Goal: Obtain resource: Download file/media

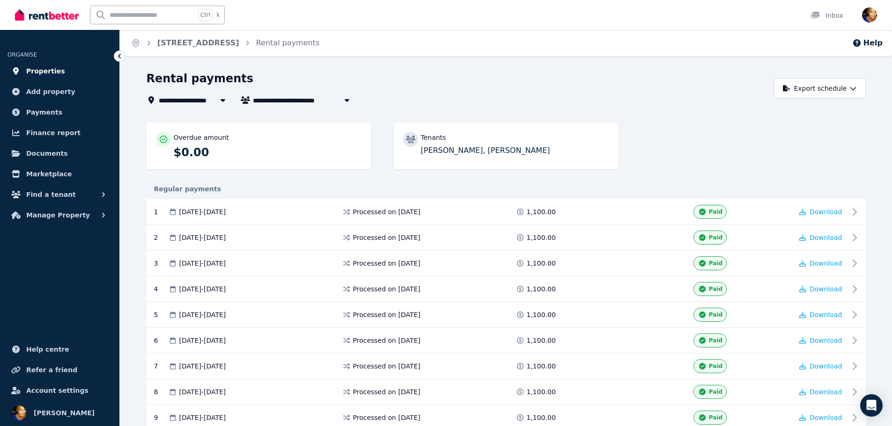
click at [52, 74] on span "Properties" at bounding box center [45, 71] width 39 height 11
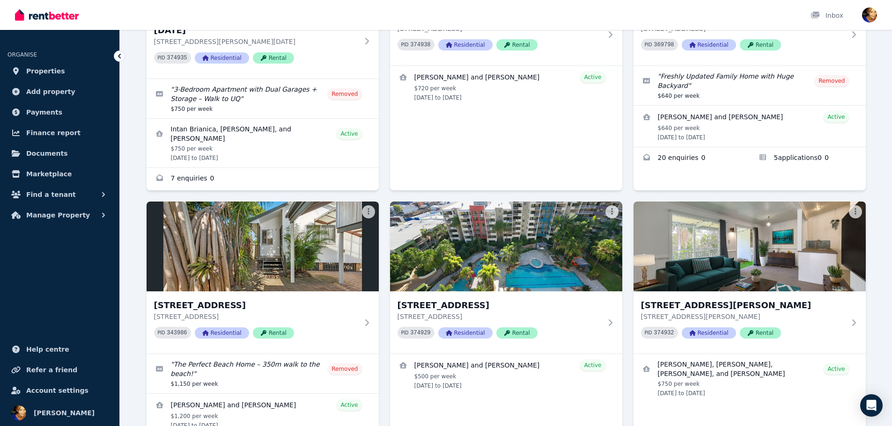
scroll to position [189, 0]
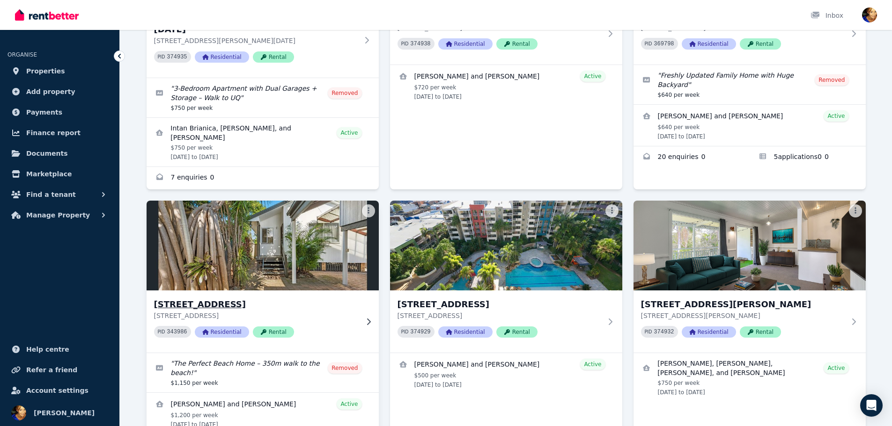
click at [202, 221] on img at bounding box center [262, 245] width 244 height 95
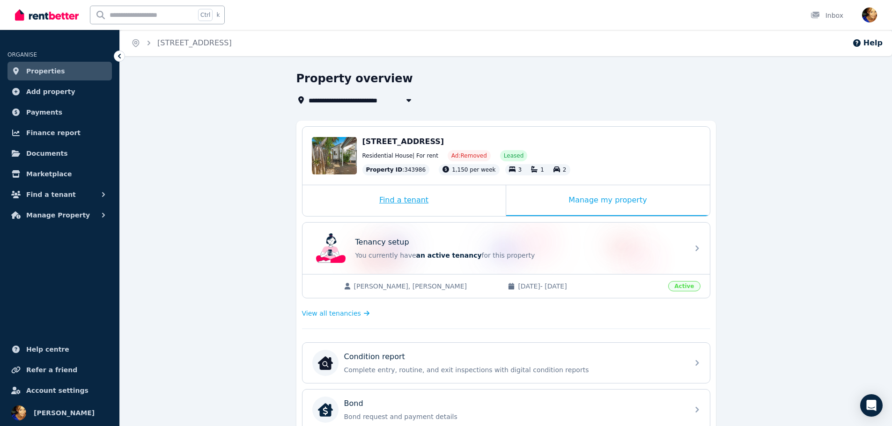
click at [428, 202] on div "Find a tenant" at bounding box center [403, 200] width 203 height 31
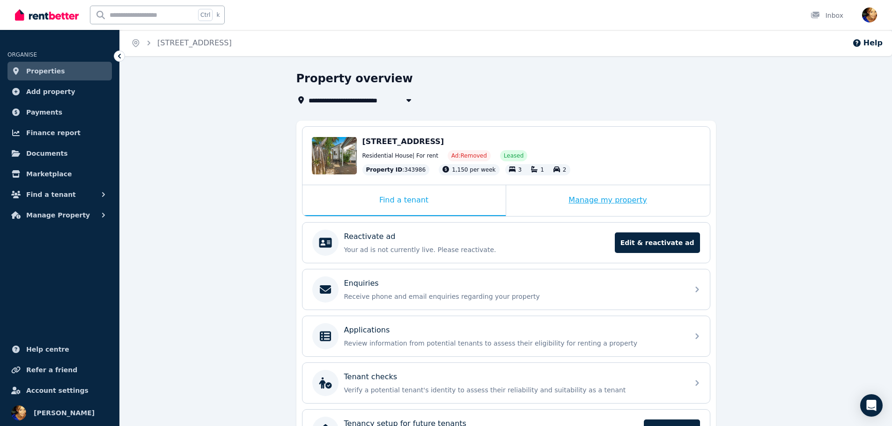
click at [601, 188] on div "Manage my property" at bounding box center [608, 200] width 204 height 31
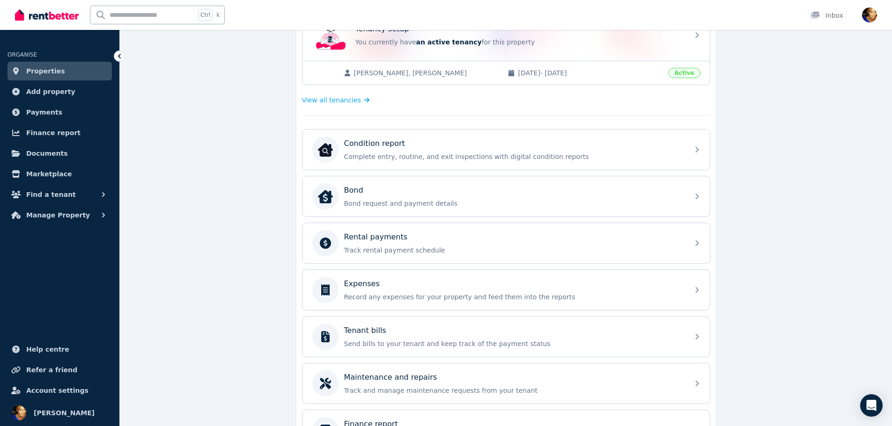
scroll to position [219, 0]
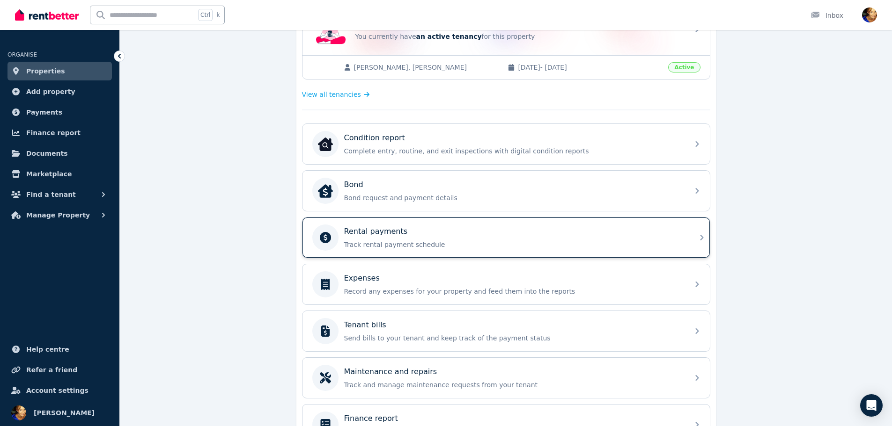
click at [449, 242] on p "Track rental payment schedule" at bounding box center [513, 244] width 339 height 9
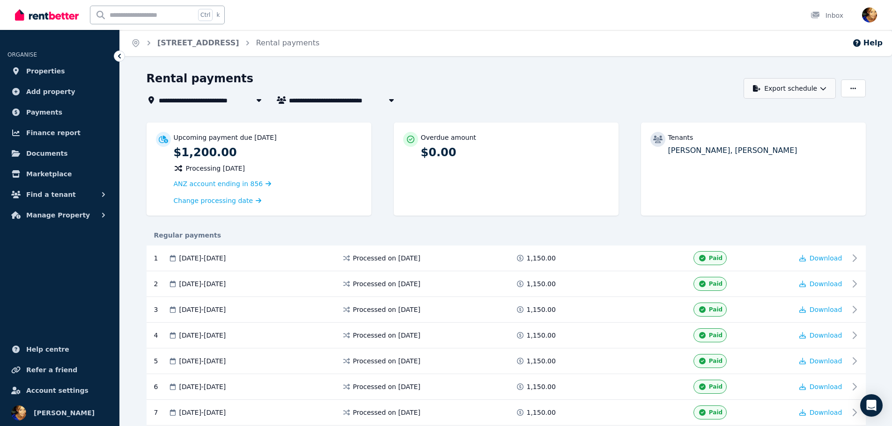
click at [805, 93] on button "Export schedule" at bounding box center [789, 88] width 92 height 21
click at [790, 110] on div "PDF" at bounding box center [790, 112] width 80 height 9
